Goal: Task Accomplishment & Management: Manage account settings

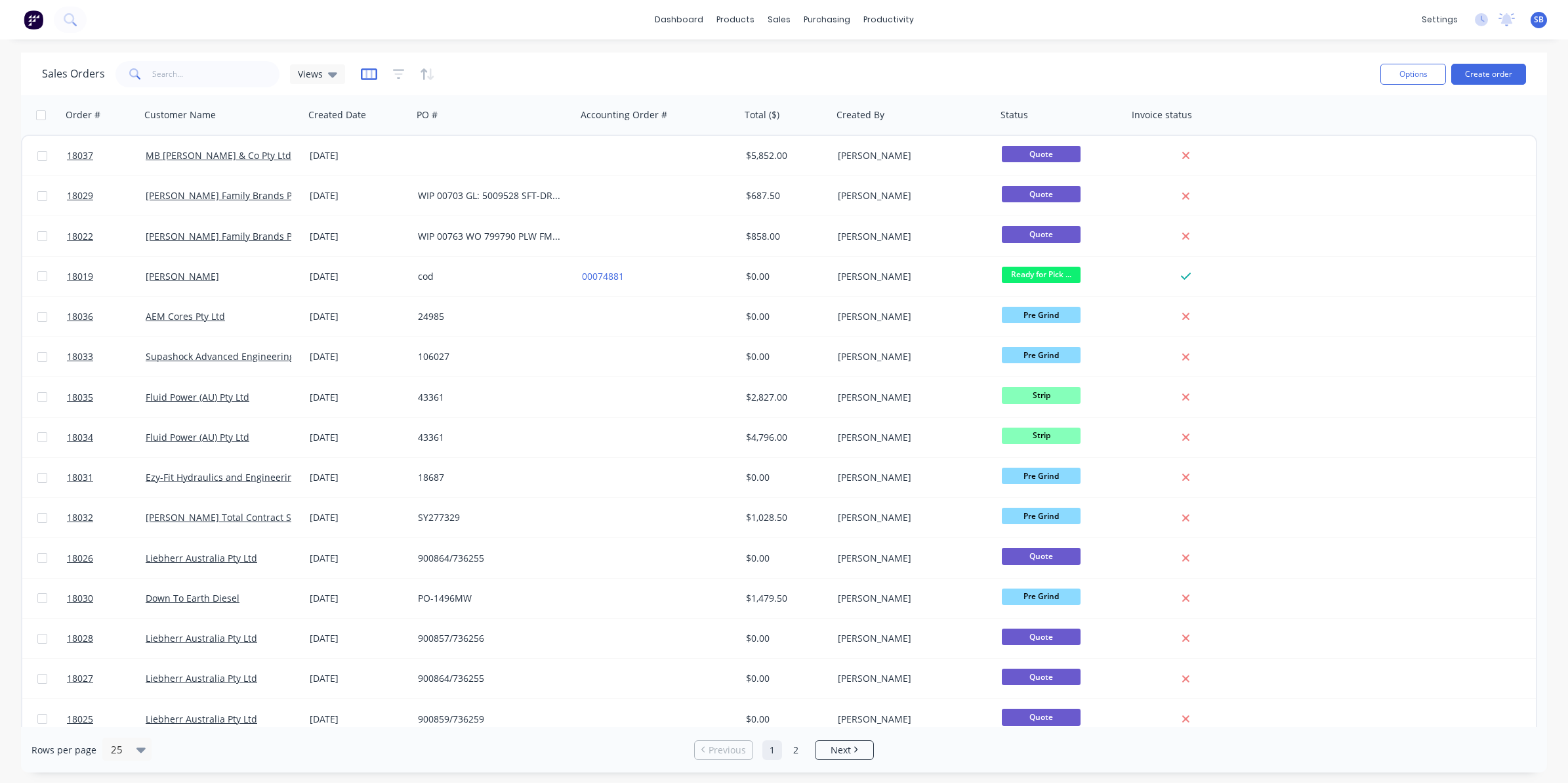
click at [366, 74] on icon "button" at bounding box center [369, 74] width 7 height 9
click at [333, 70] on icon at bounding box center [333, 74] width 10 height 14
click at [368, 73] on icon "button" at bounding box center [369, 75] width 16 height 13
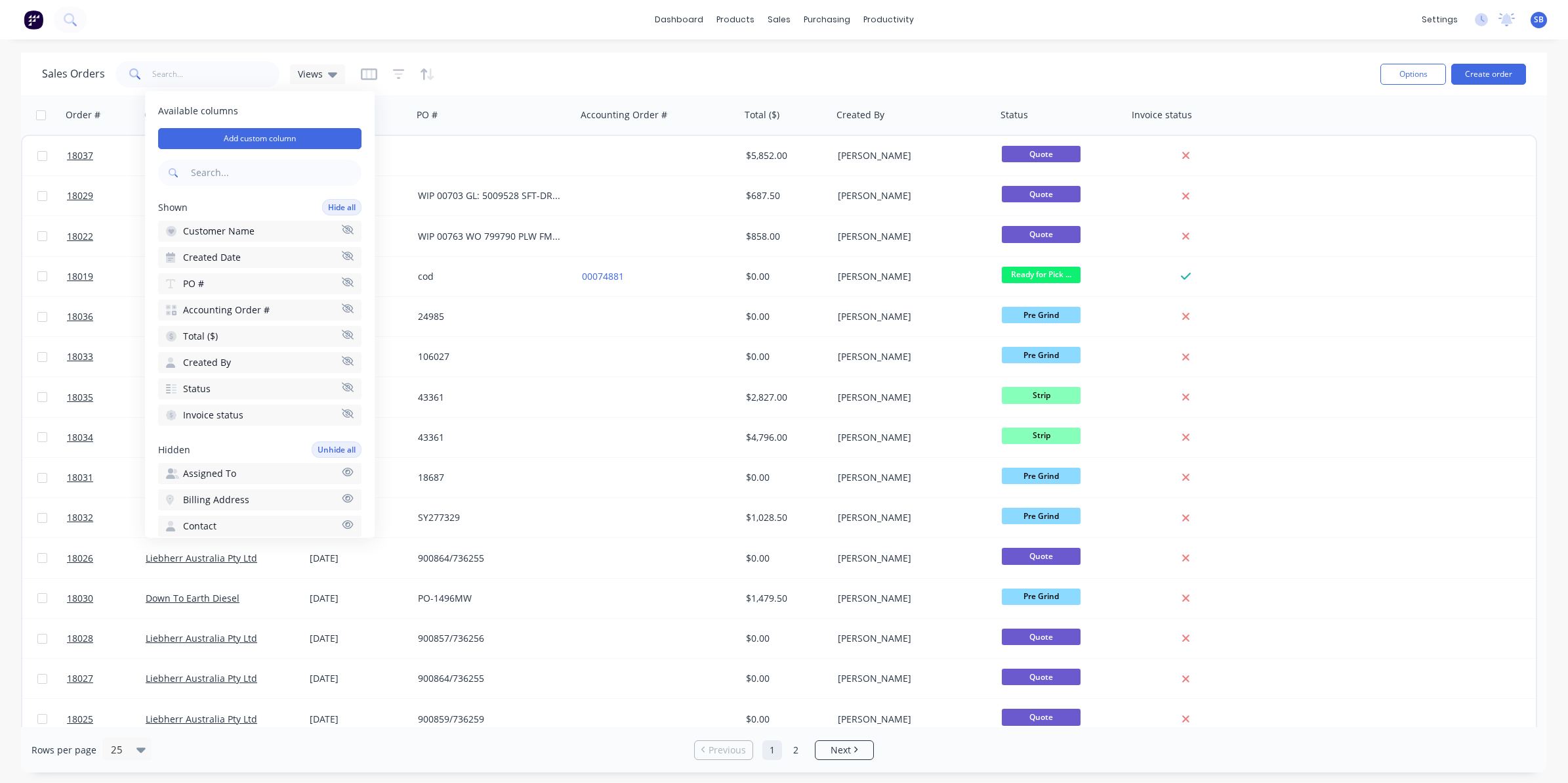
click at [870, 56] on div "Sales Orders Views Options Create order" at bounding box center [784, 74] width 1526 height 43
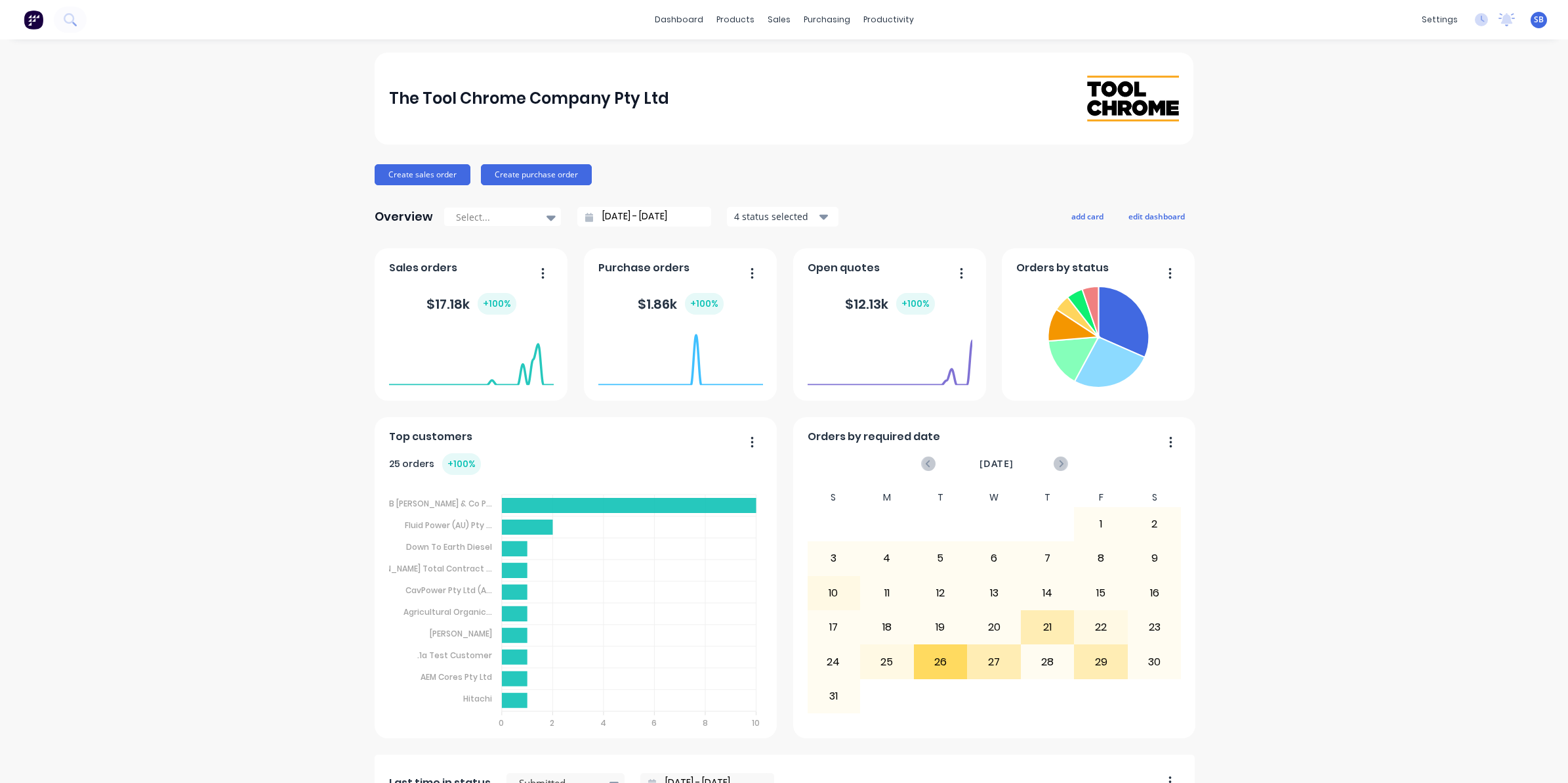
click at [935, 661] on div "26" at bounding box center [940, 661] width 53 height 33
click at [923, 115] on div "Delivery Scheduling" at bounding box center [927, 116] width 82 height 11
click at [904, 83] on div "Planner" at bounding box center [901, 89] width 31 height 11
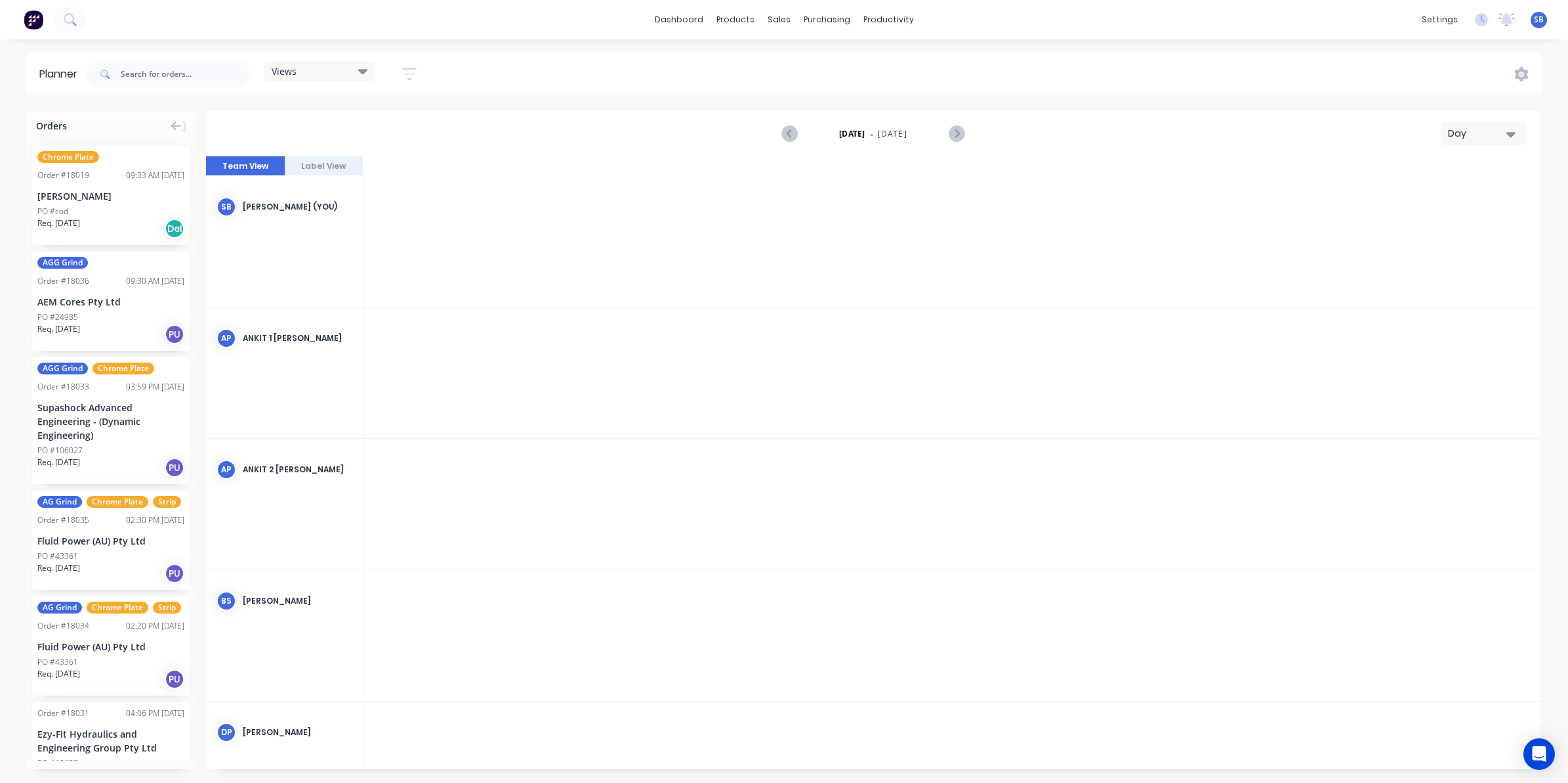
scroll to position [0, 2730]
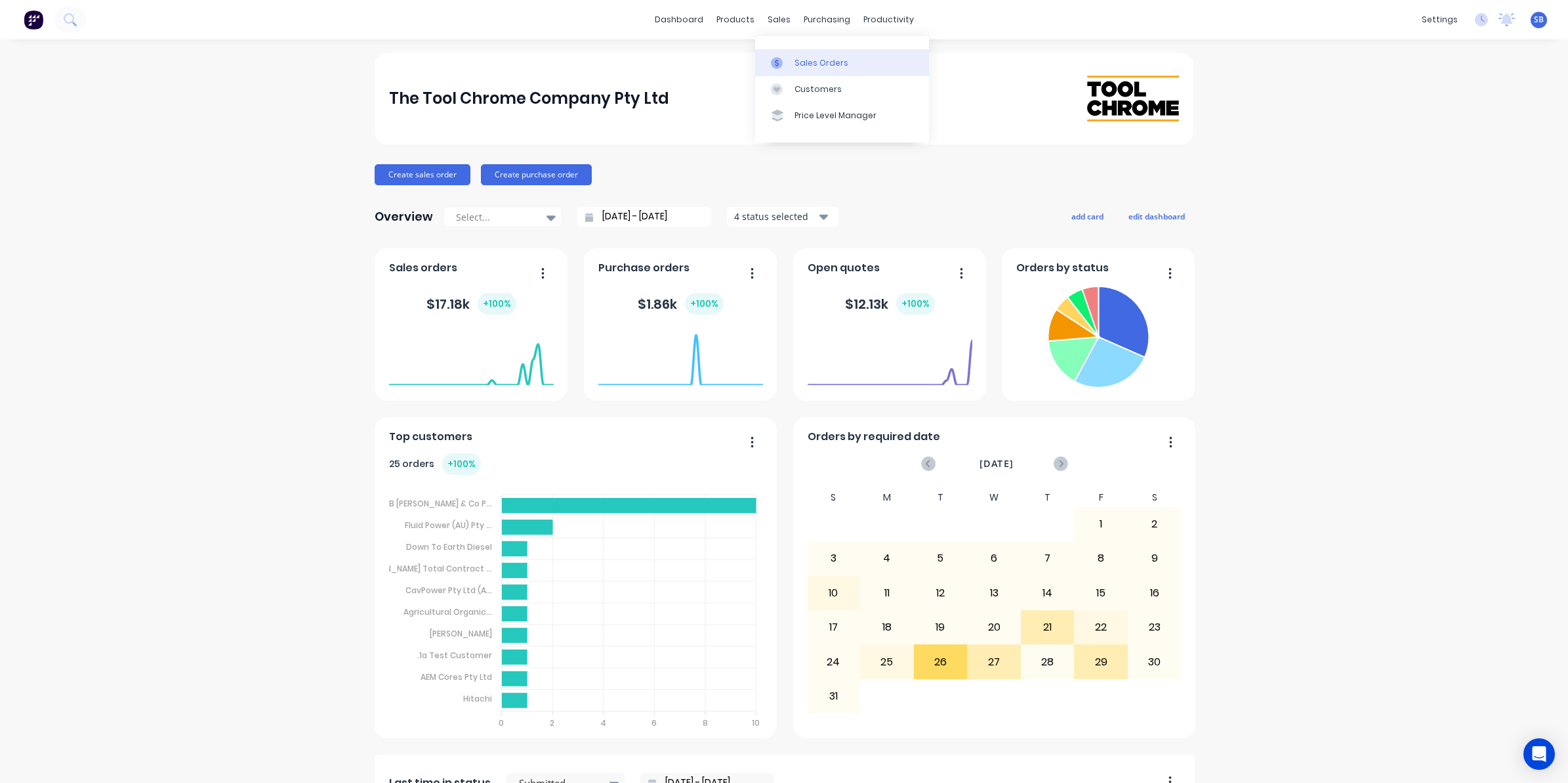
click at [814, 57] on div "Sales Orders" at bounding box center [822, 63] width 54 height 11
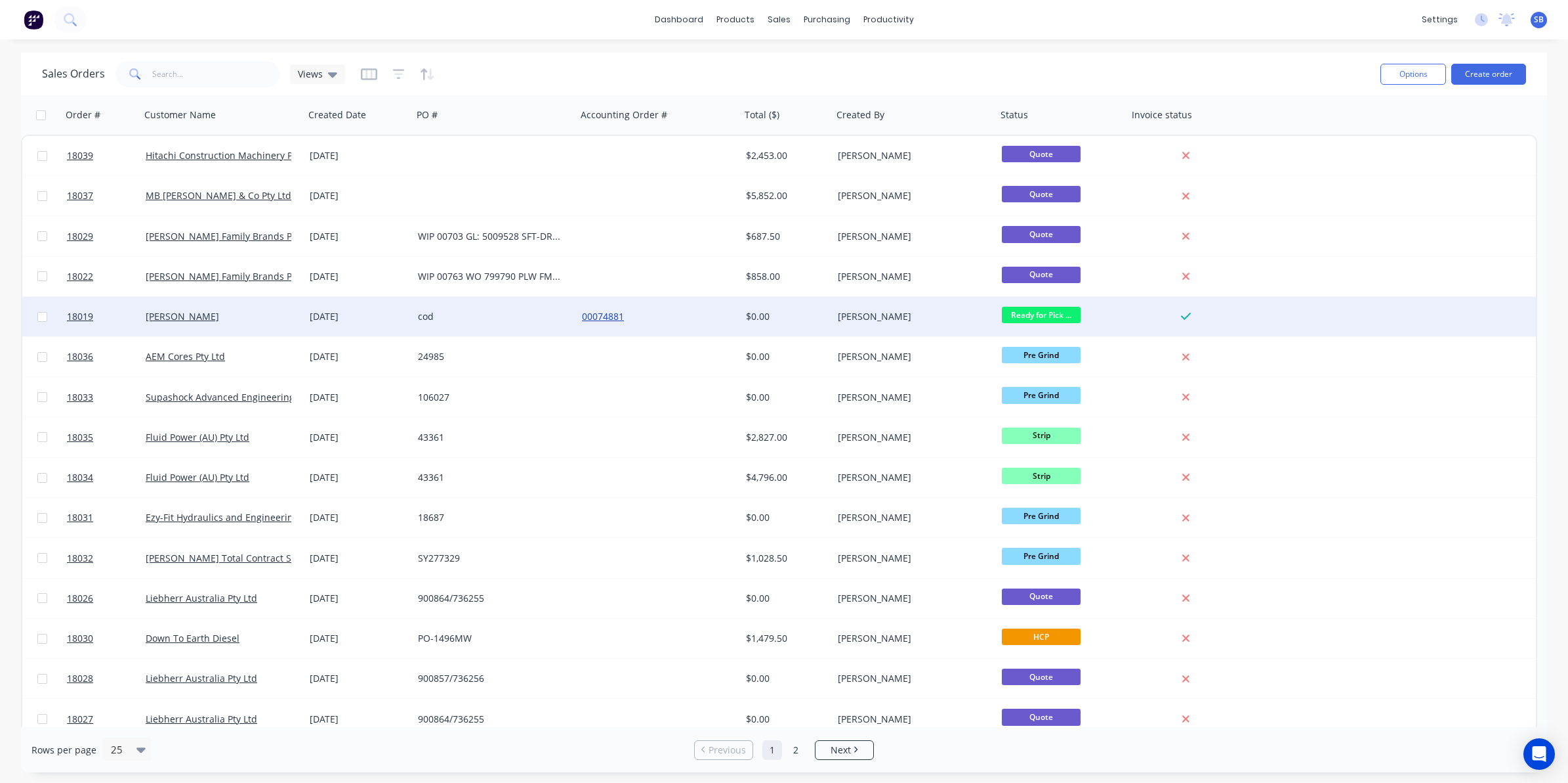
click at [604, 316] on link "00074881" at bounding box center [603, 315] width 42 height 12
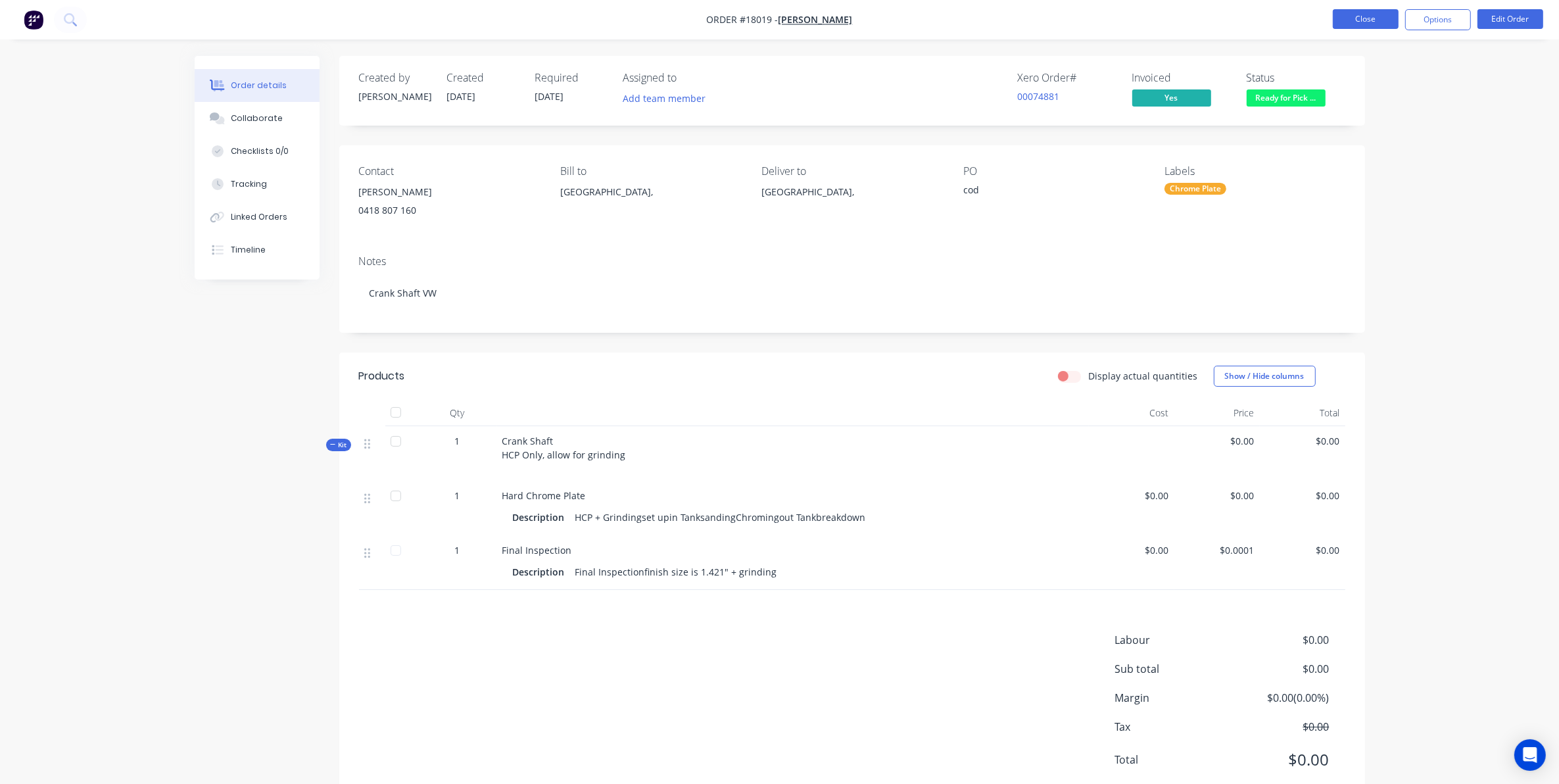
click at [1367, 20] on button "Close" at bounding box center [1366, 19] width 66 height 20
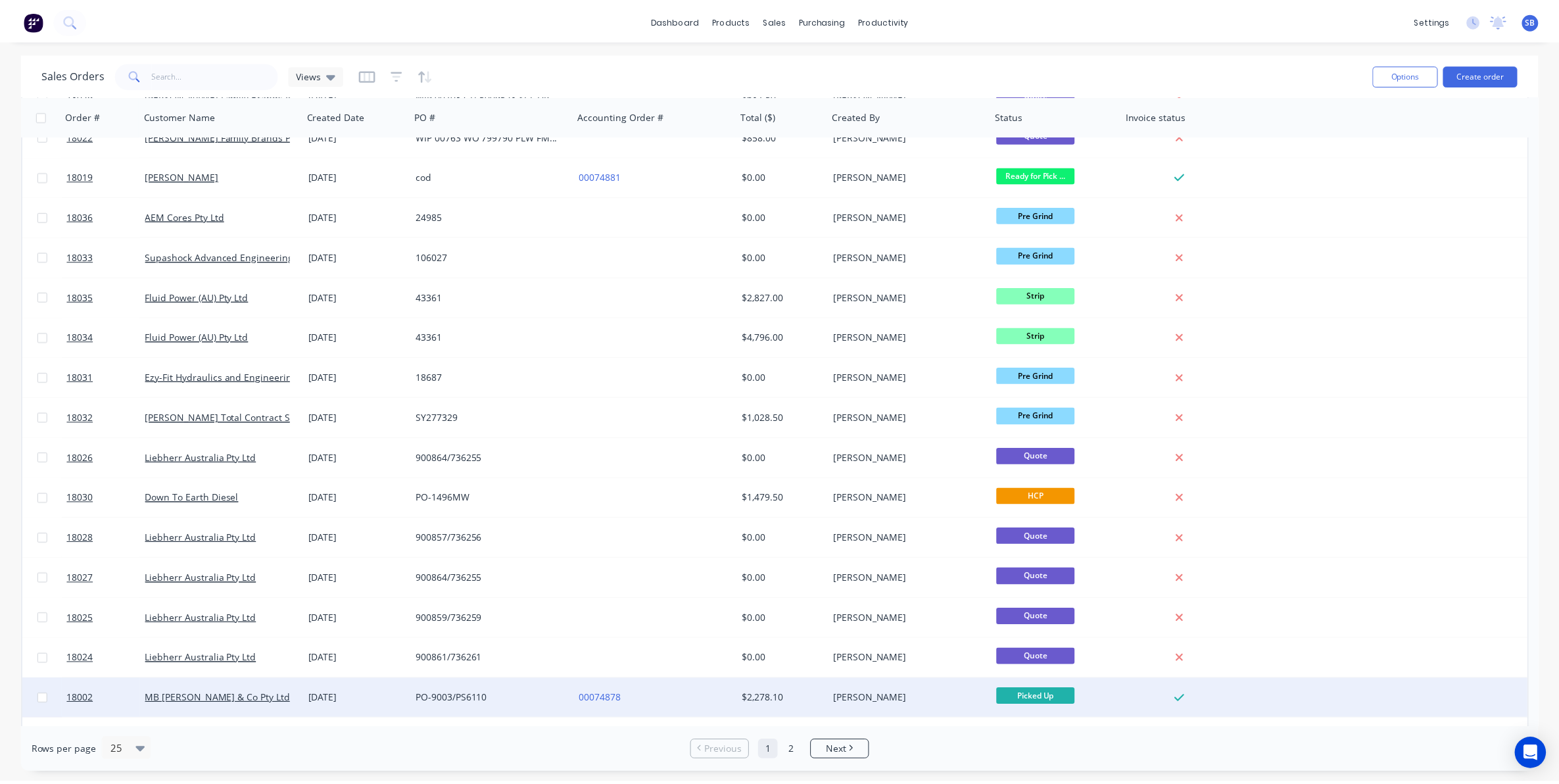
scroll to position [165, 0]
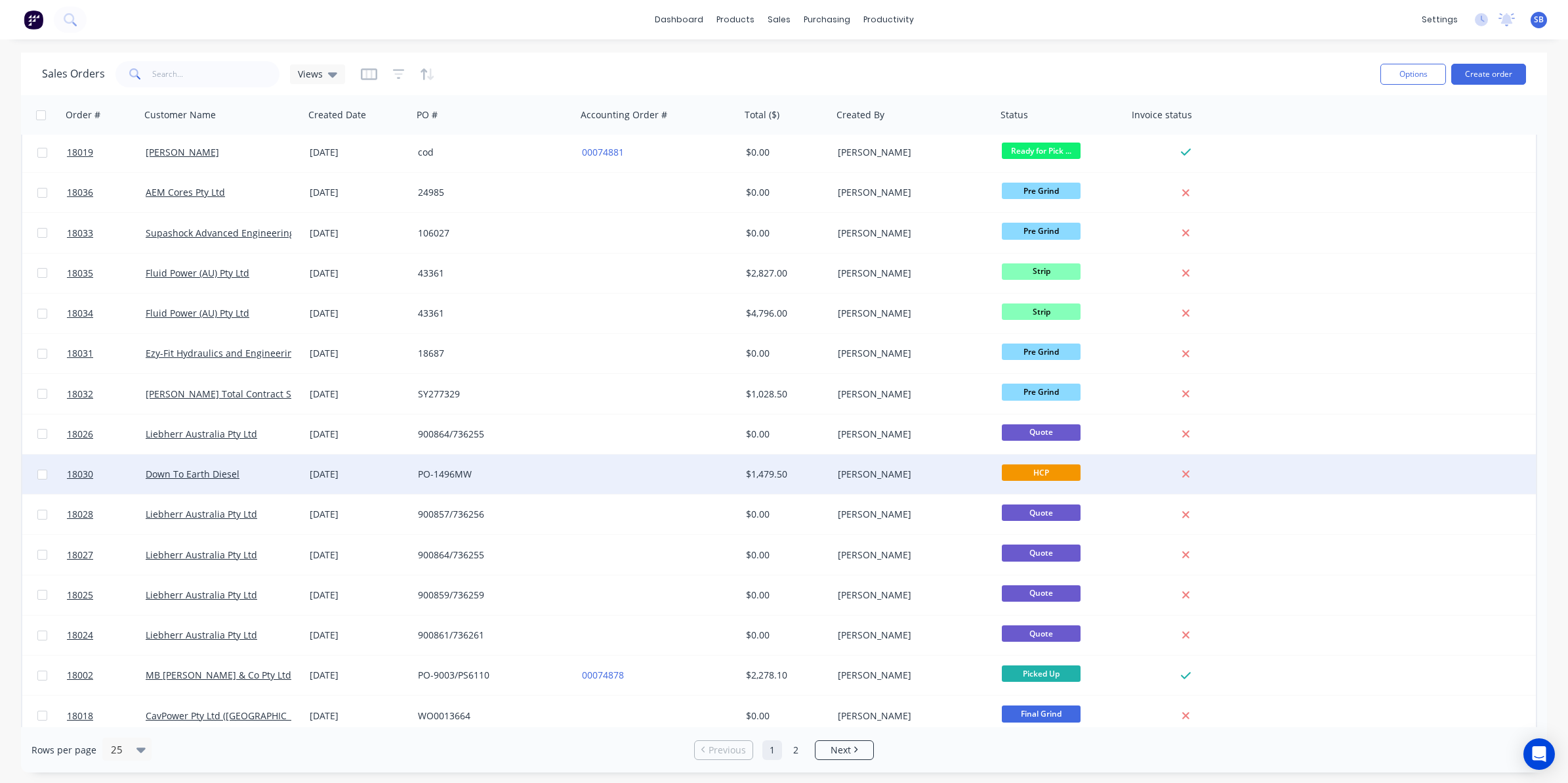
click at [497, 473] on div "PO-1496MW" at bounding box center [490, 474] width 145 height 13
